Goal: Find specific page/section

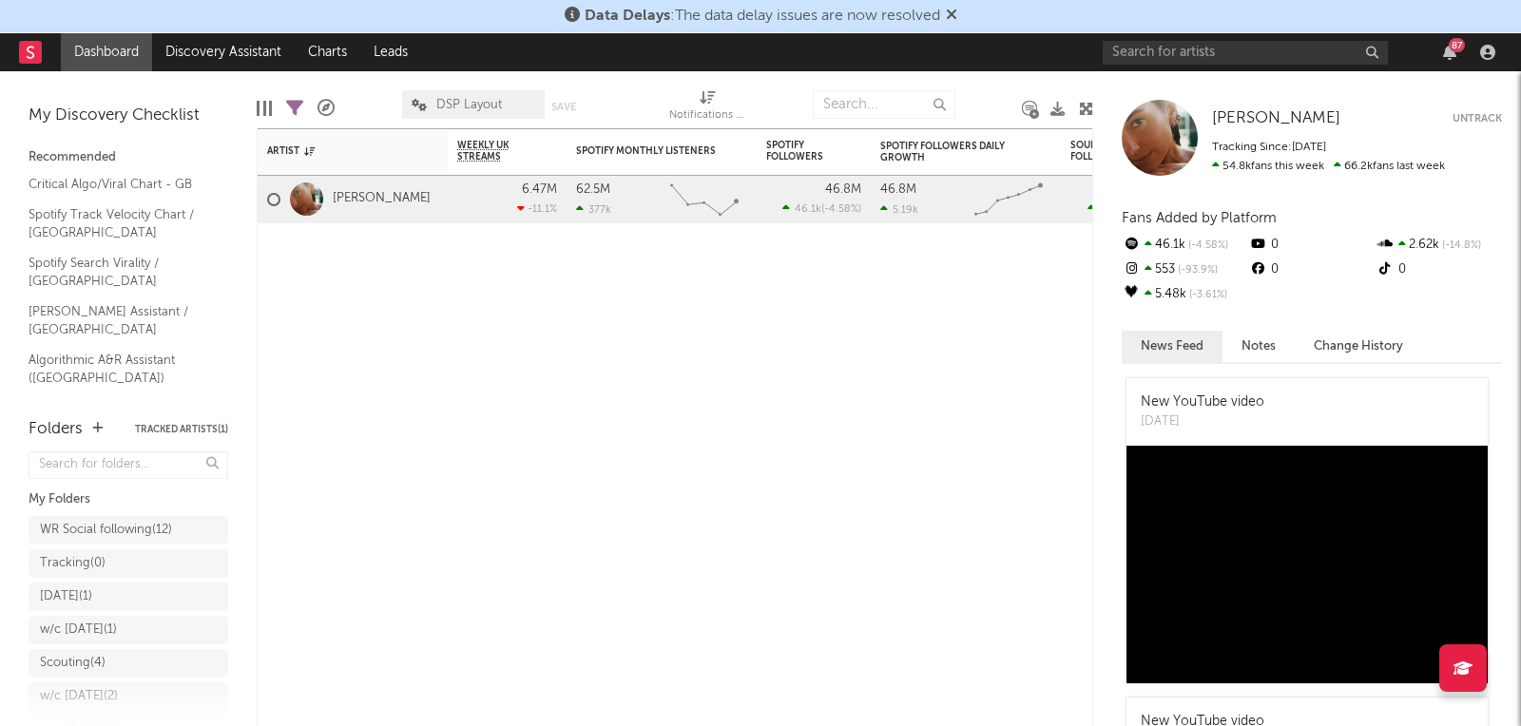
click at [958, 18] on icon at bounding box center [951, 14] width 11 height 15
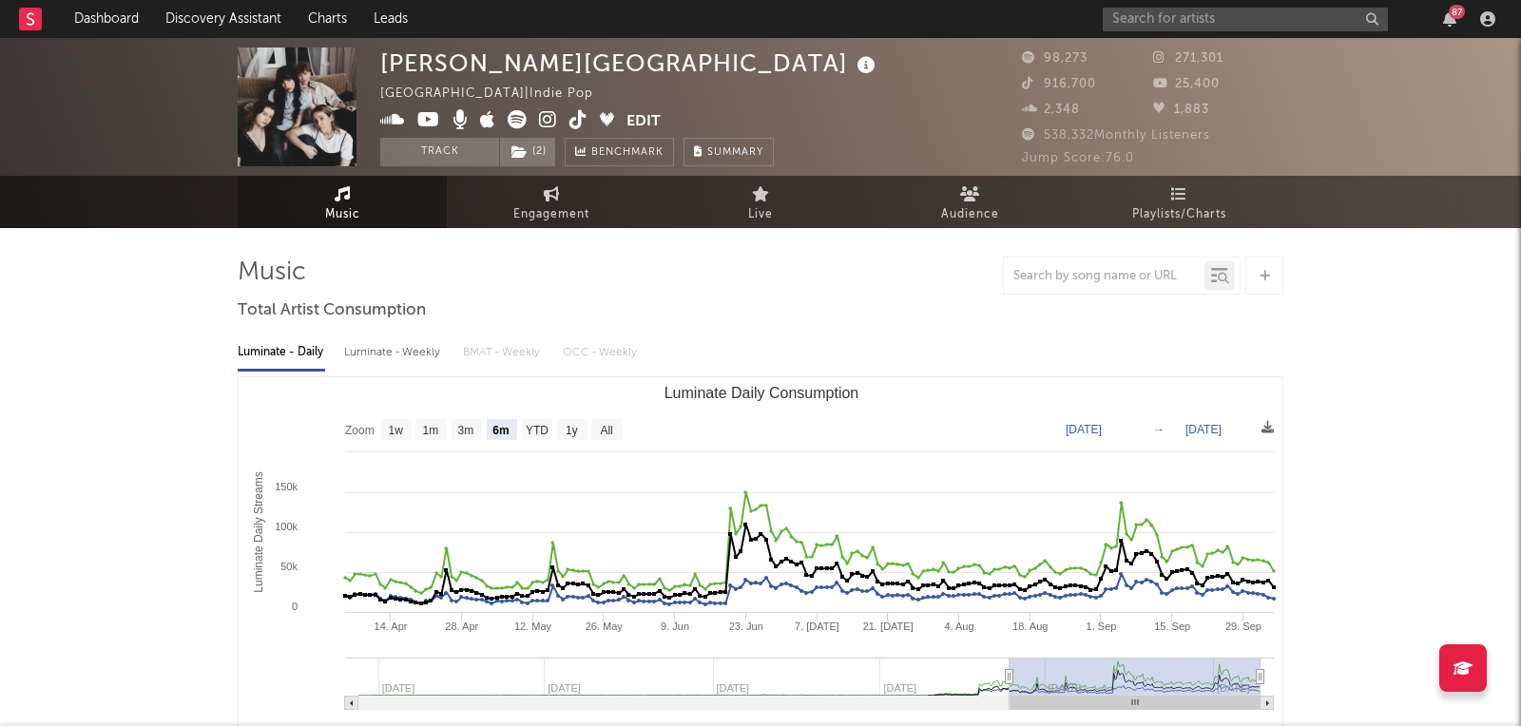
select select "6m"
click at [110, 18] on link "Dashboard" at bounding box center [106, 19] width 91 height 38
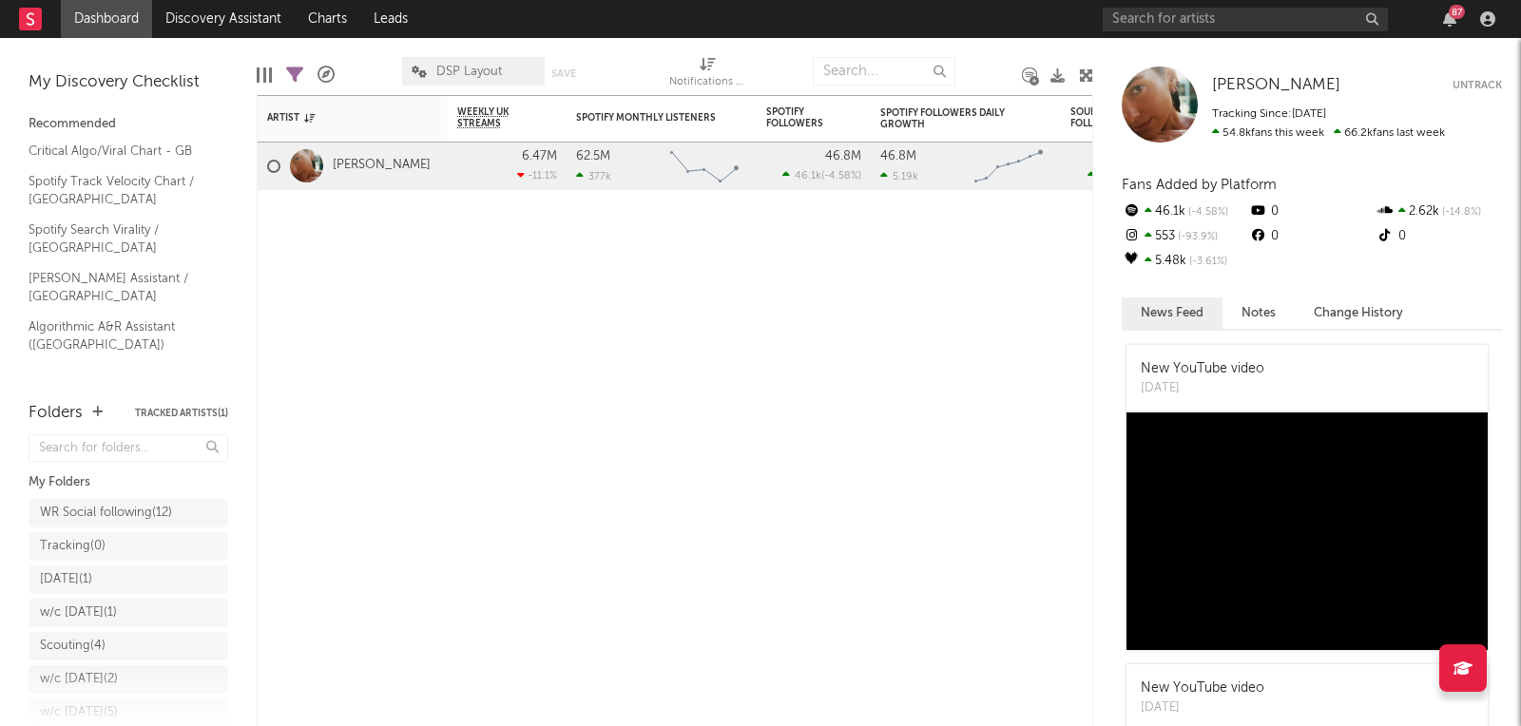
scroll to position [90, 0]
